Goal: Find specific page/section: Find specific page/section

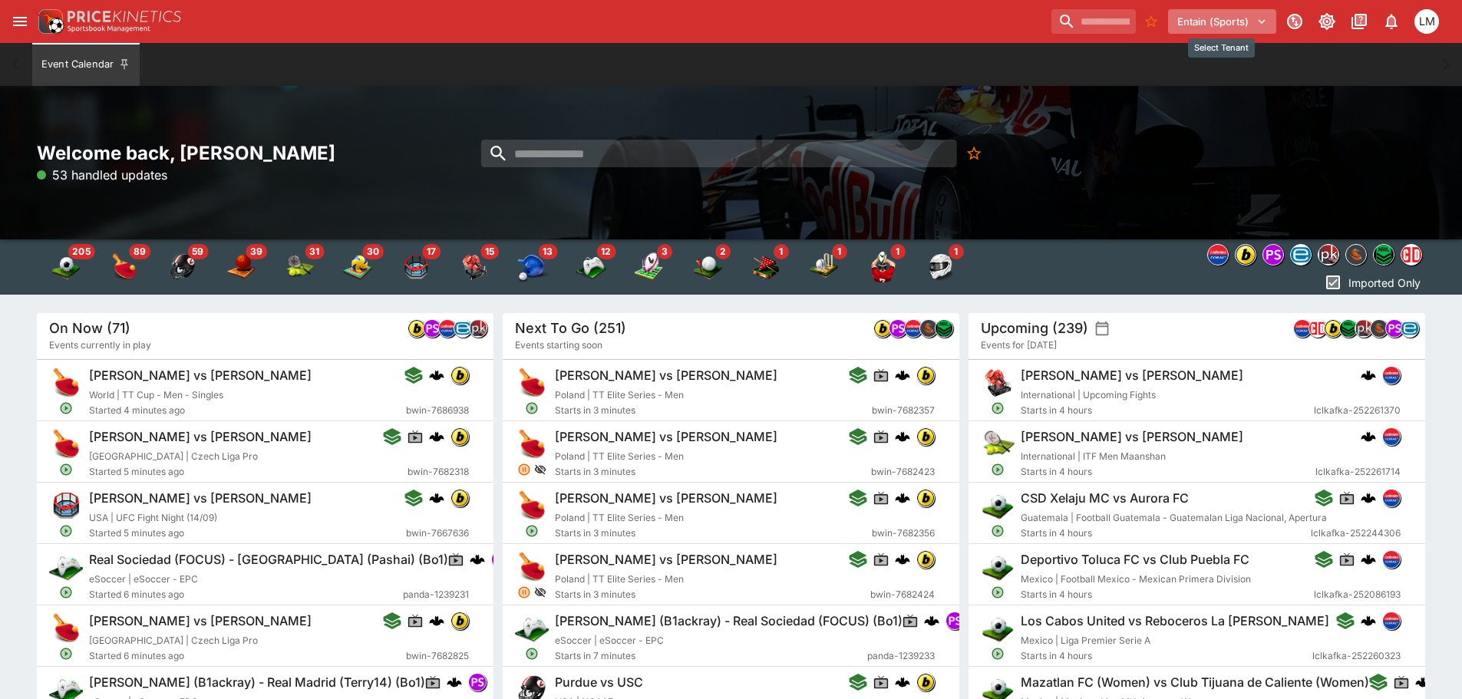
click at [1264, 21] on icon "Select Tenant" at bounding box center [1261, 21] width 7 height 5
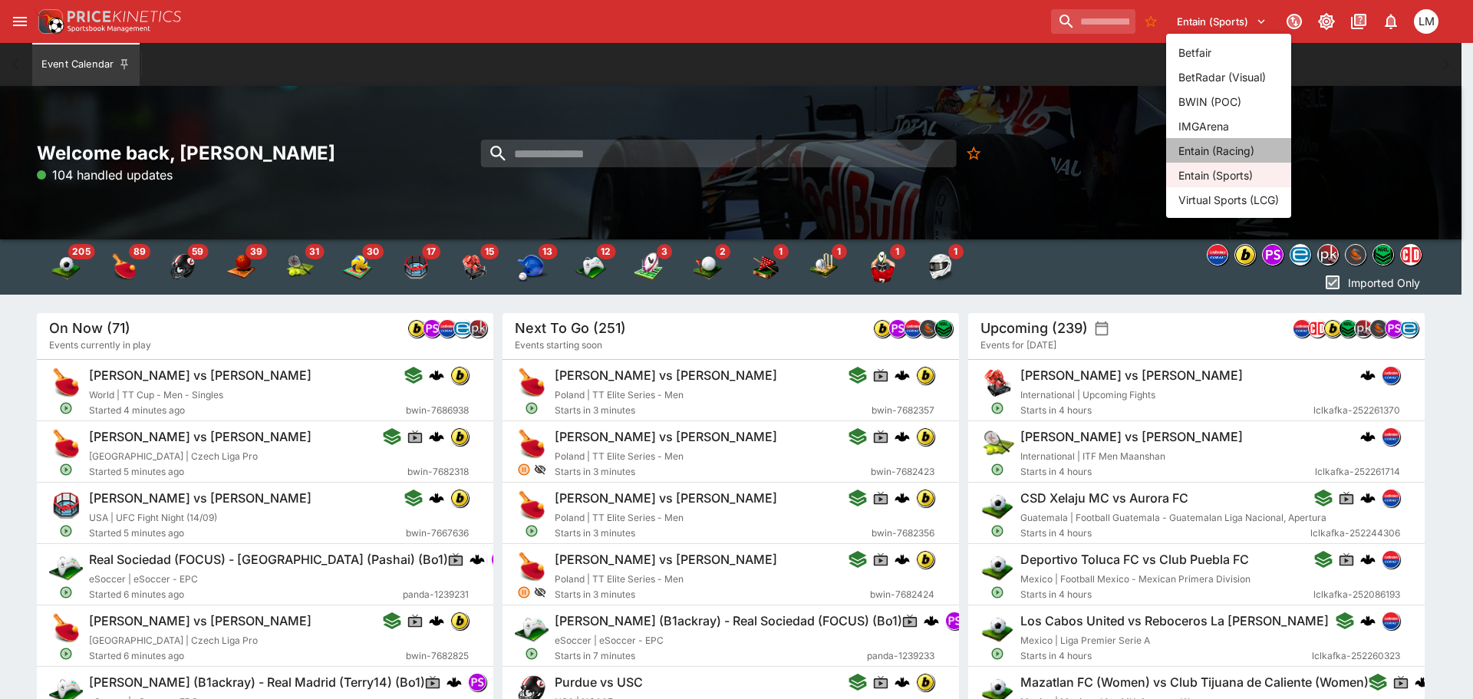
click at [1235, 150] on li "Entain (Racing)" at bounding box center [1228, 150] width 125 height 25
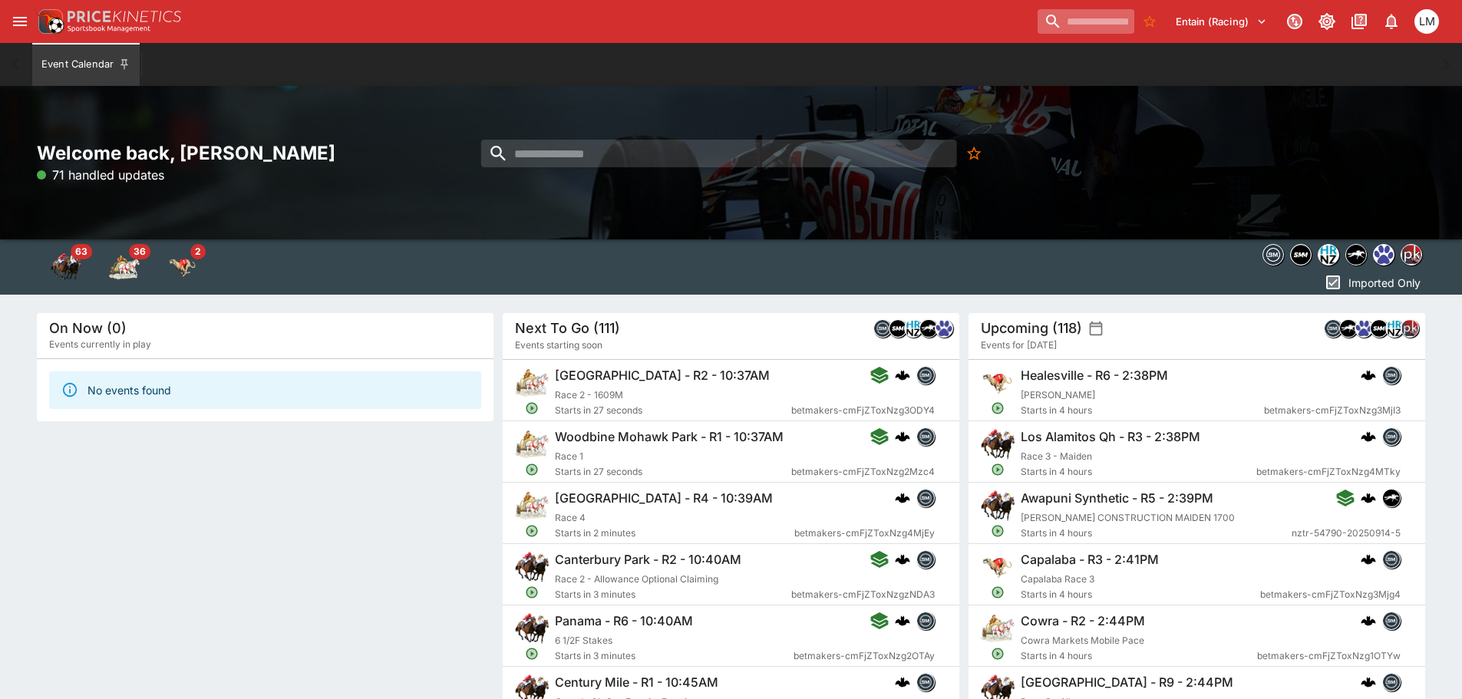
click at [1037, 24] on input "search" at bounding box center [1085, 21] width 97 height 25
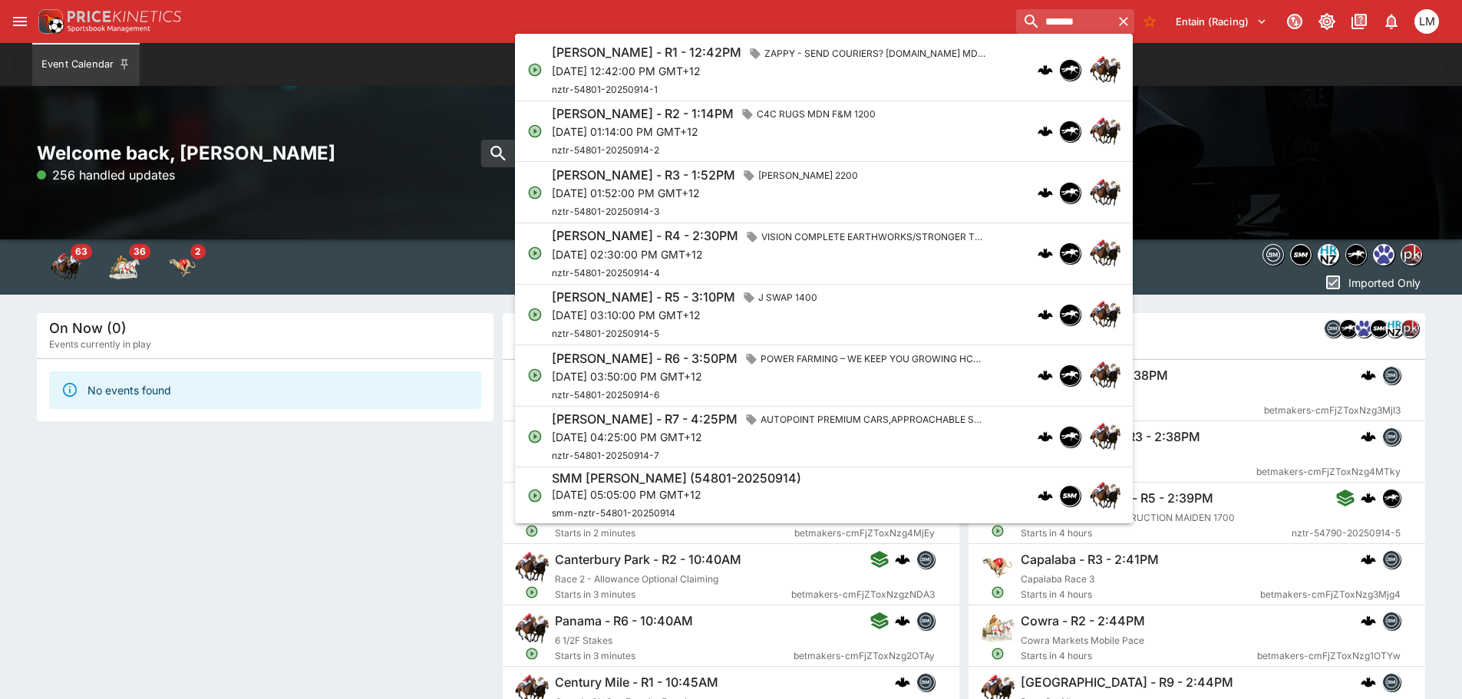
type input "*******"
click at [615, 66] on p "Sun, Sep 14, 2025, 12:42:00 PM GMT+12" at bounding box center [772, 71] width 440 height 16
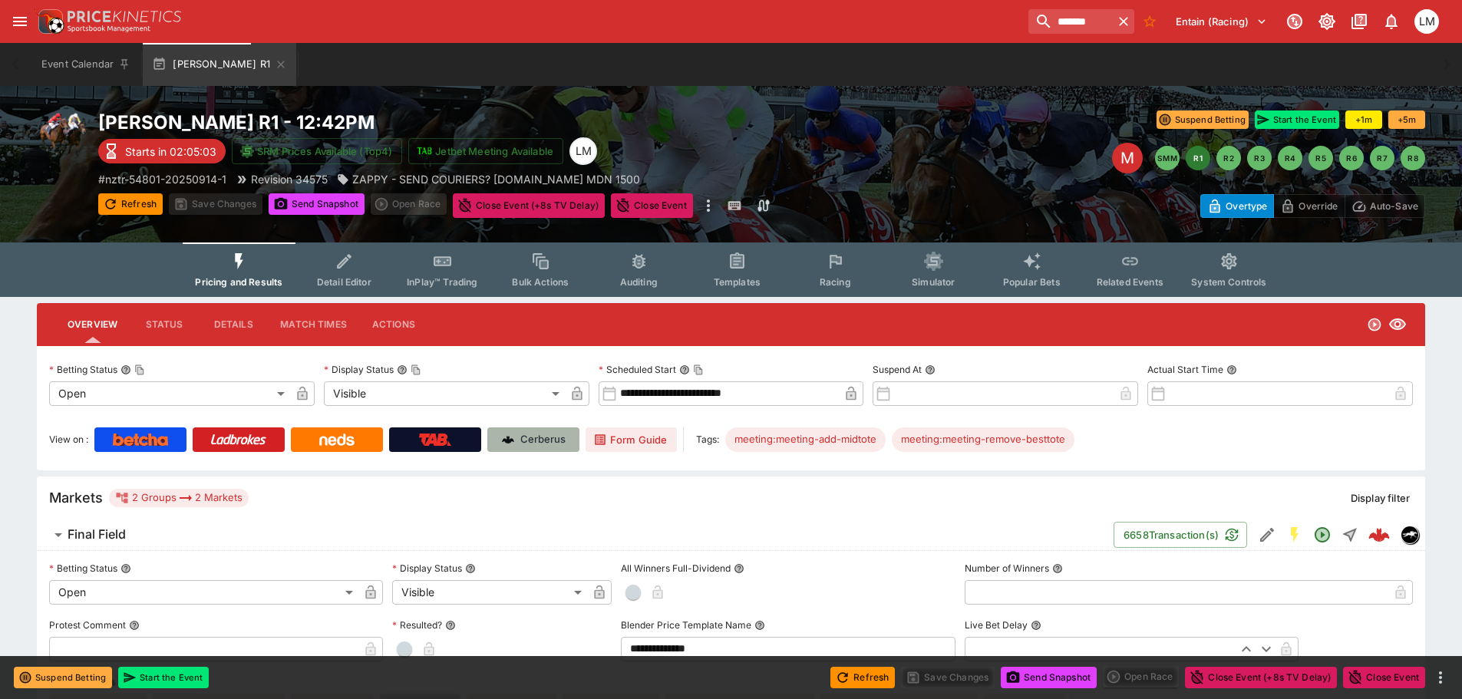
click at [550, 437] on p "Cerberus" at bounding box center [542, 439] width 45 height 15
